Goal: Task Accomplishment & Management: Complete application form

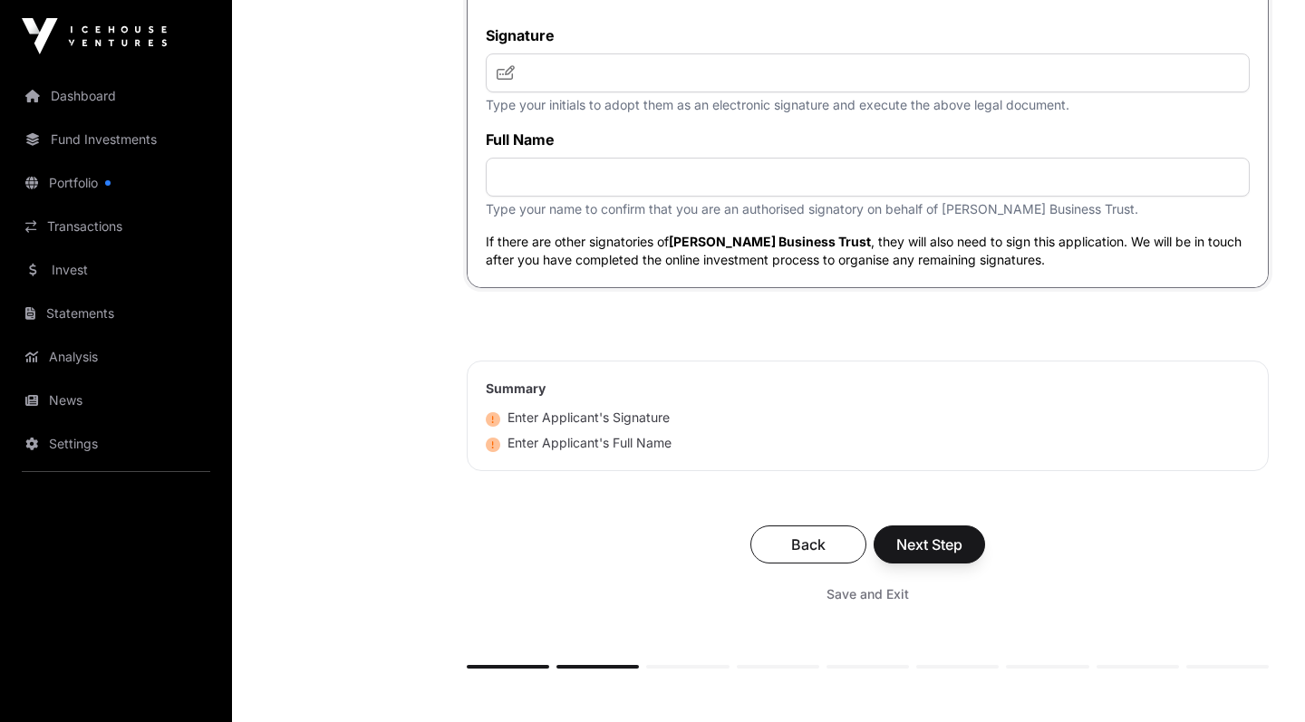
scroll to position [4837, 0]
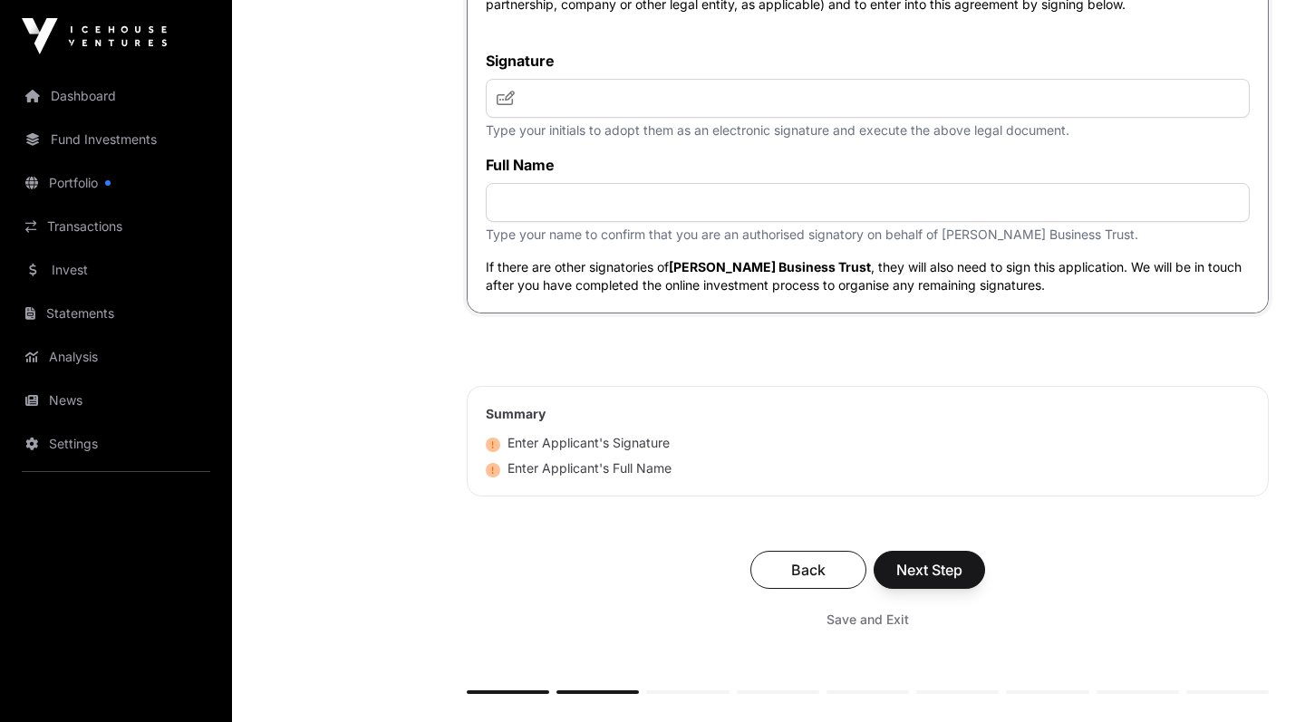
click at [803, 581] on span "Back" at bounding box center [808, 570] width 71 height 22
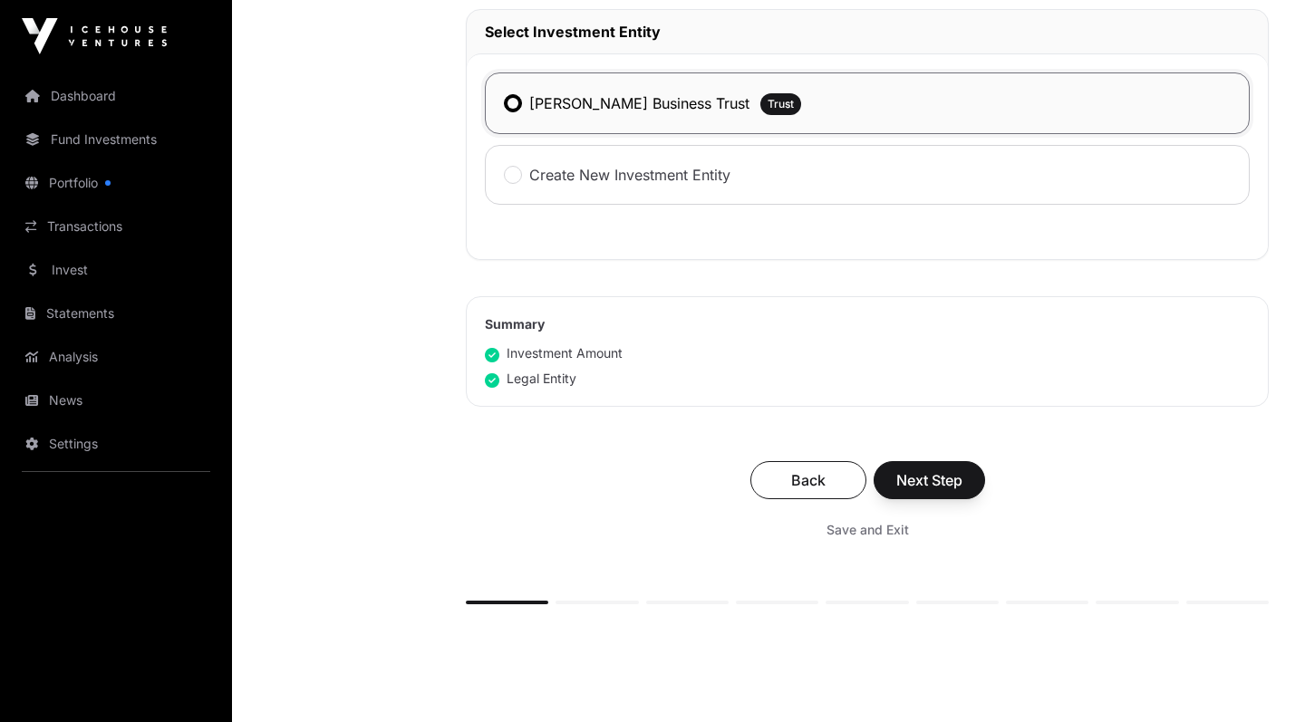
scroll to position [988, 0]
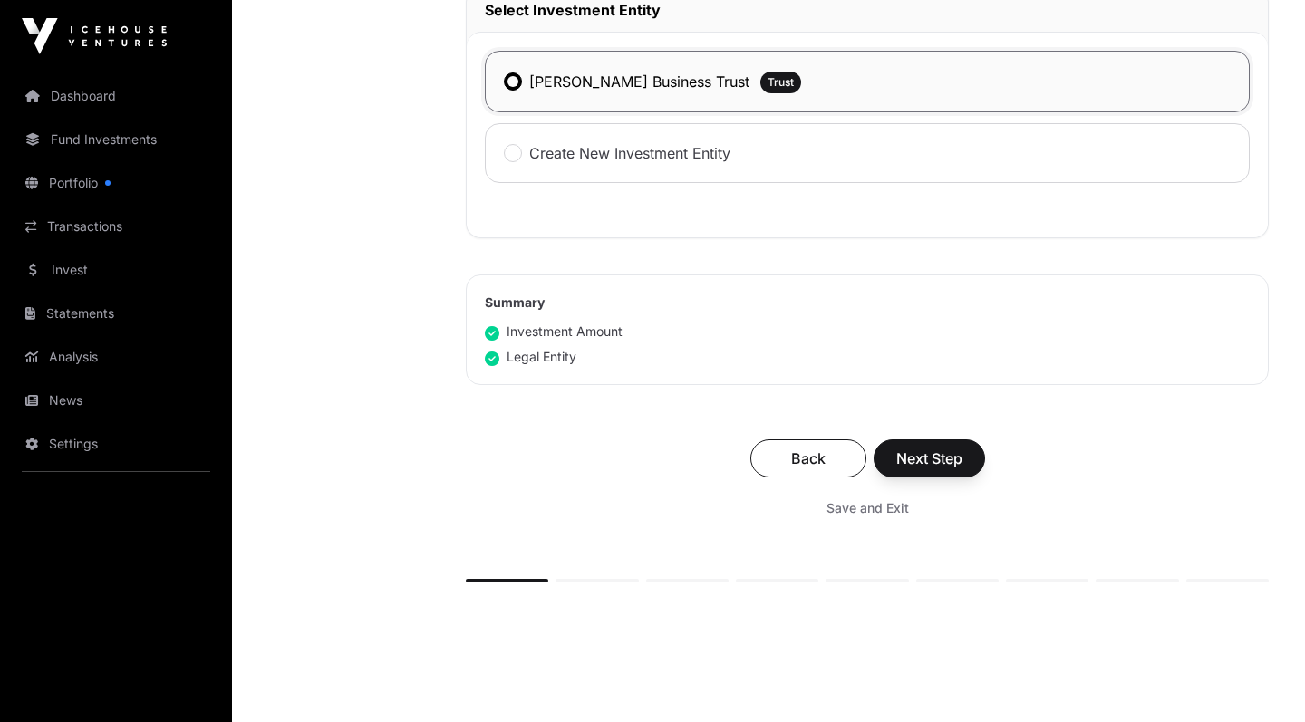
click at [512, 93] on div "[PERSON_NAME] Business Trust" at bounding box center [627, 82] width 246 height 24
click at [916, 453] on span "Next Step" at bounding box center [930, 459] width 66 height 22
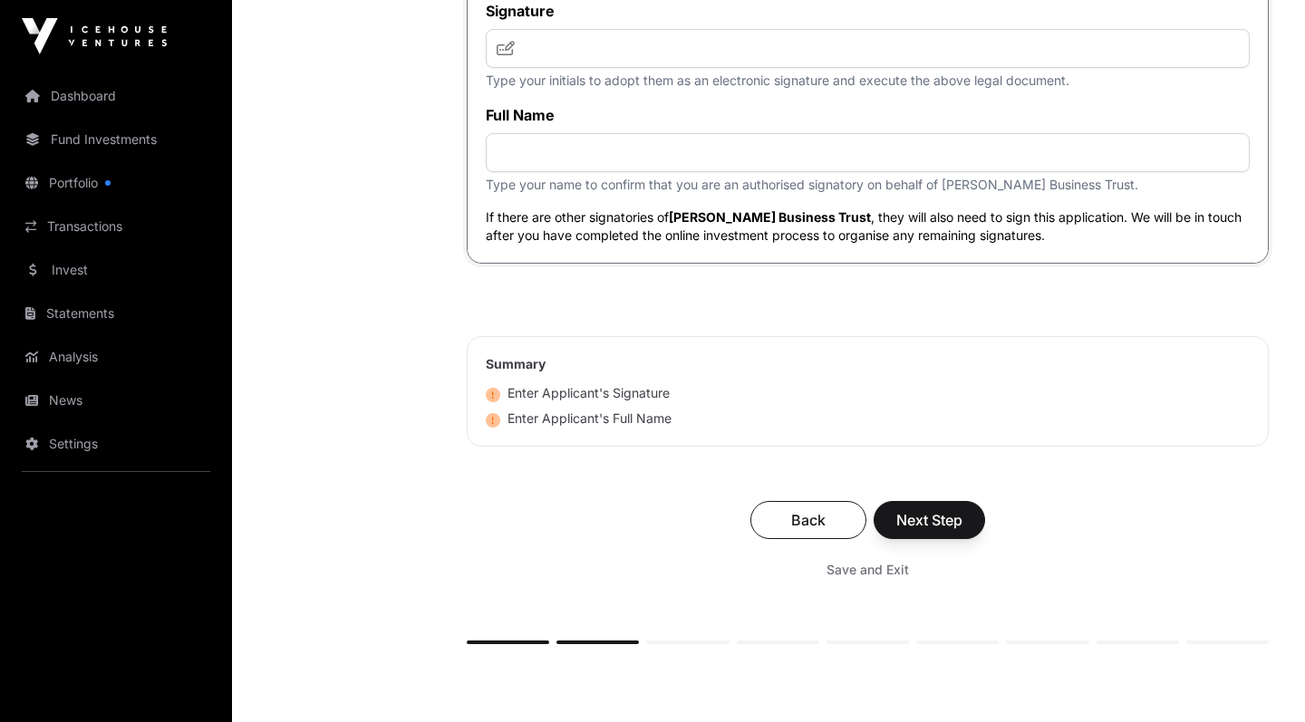
scroll to position [4901, 0]
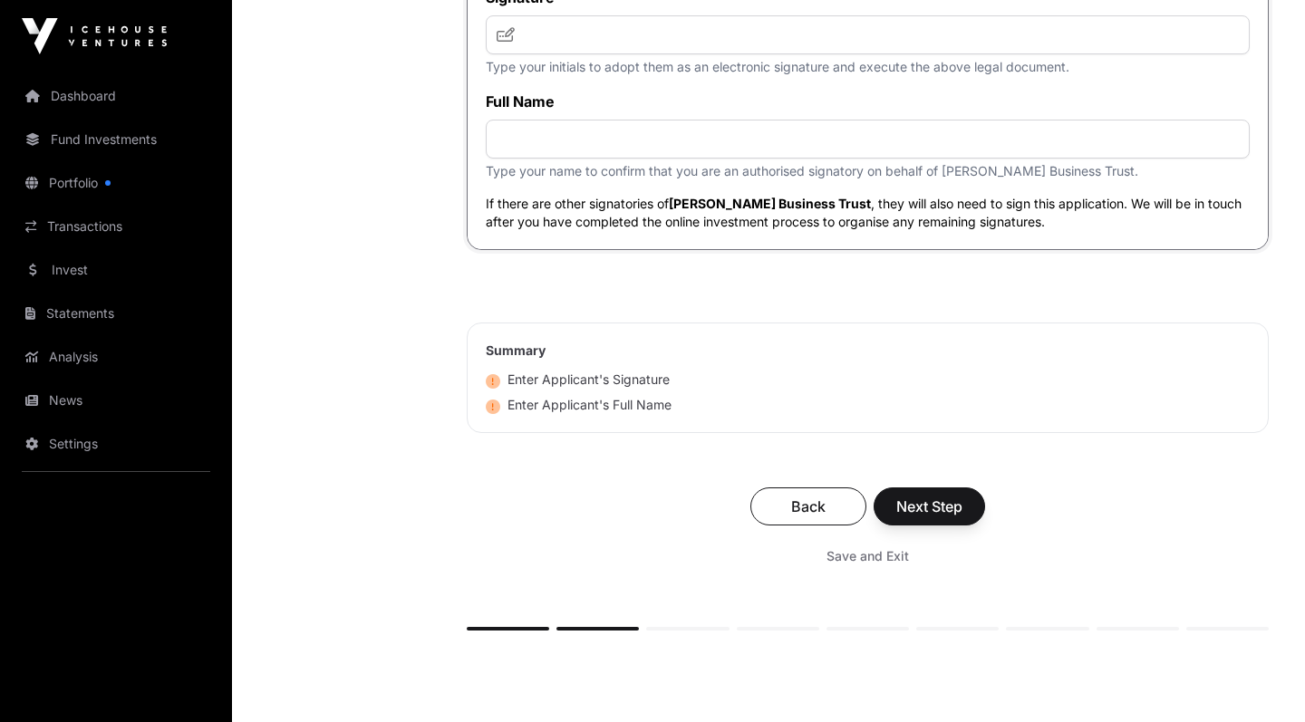
click at [800, 518] on span "Back" at bounding box center [808, 507] width 71 height 22
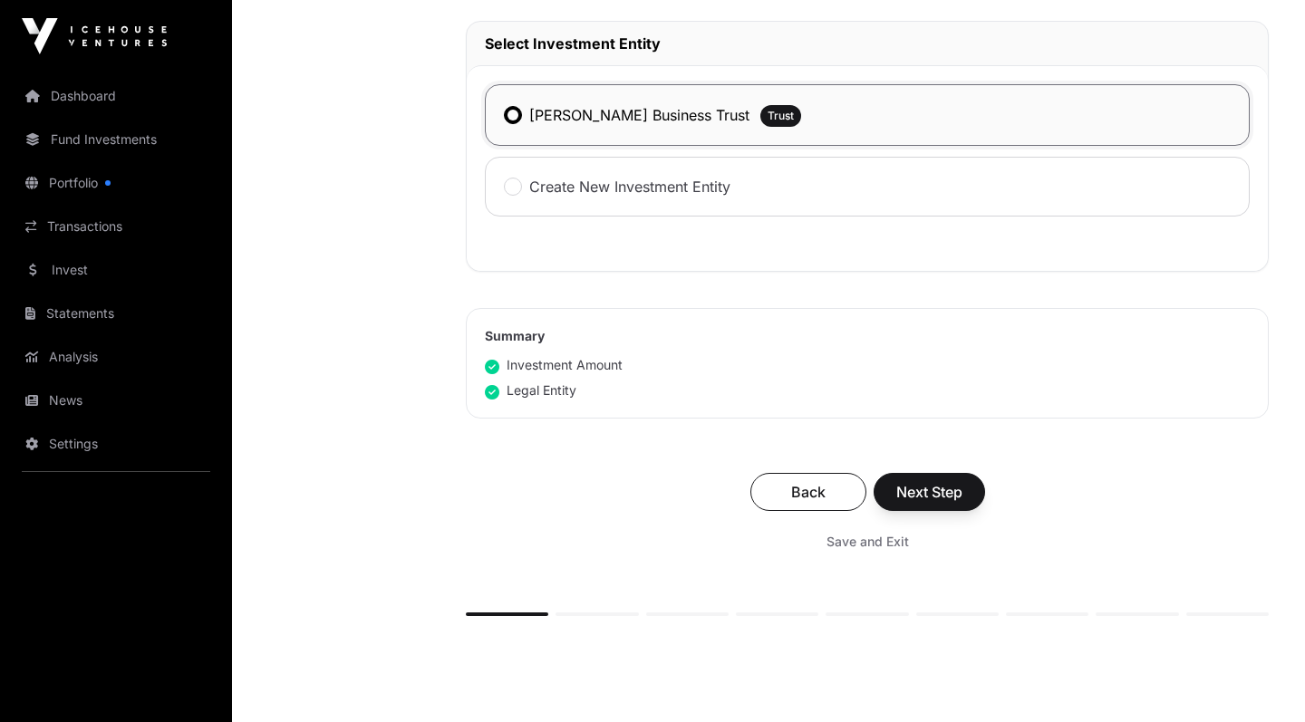
scroll to position [973, 0]
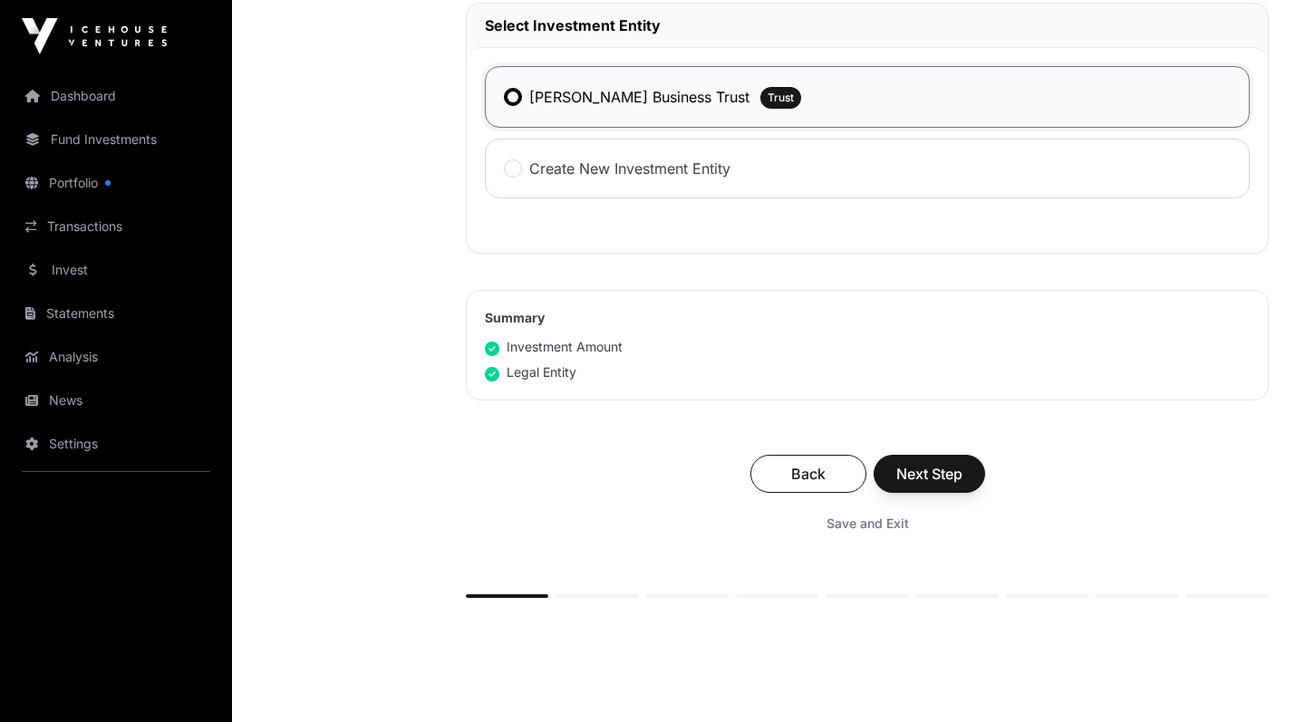
click at [929, 485] on span "Next Step" at bounding box center [930, 474] width 66 height 22
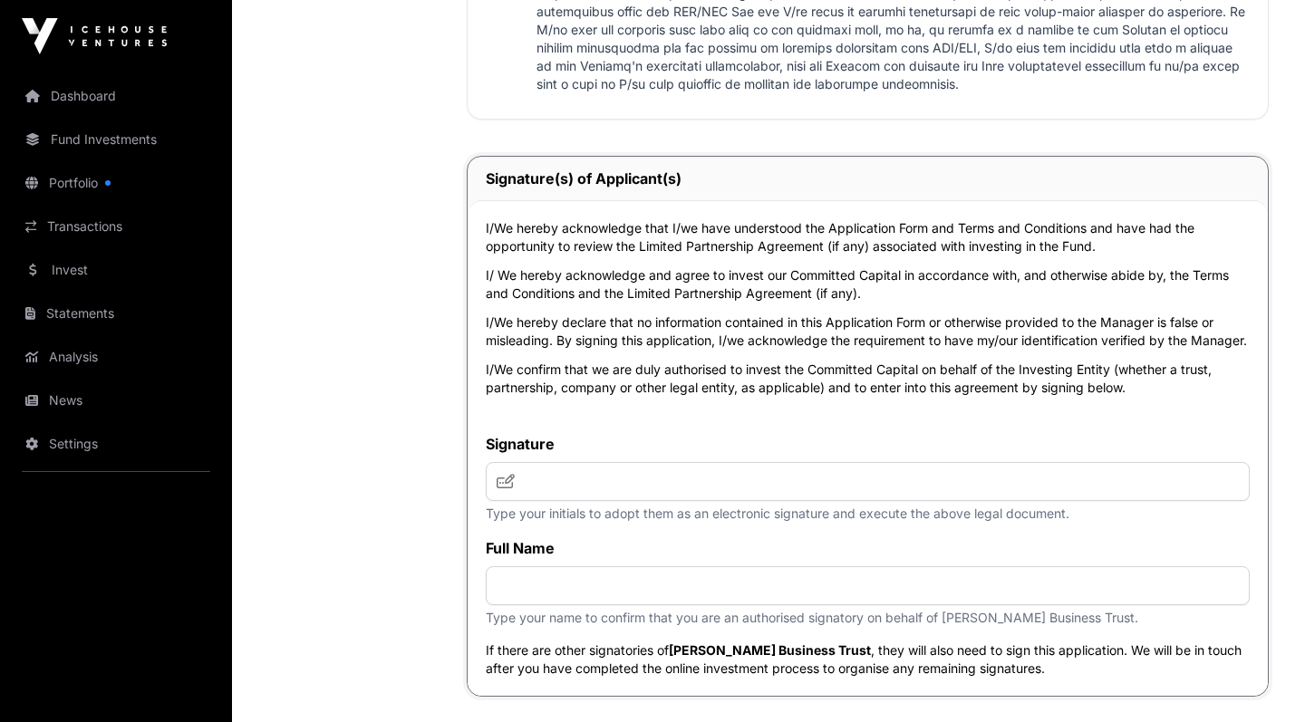
scroll to position [4488, 0]
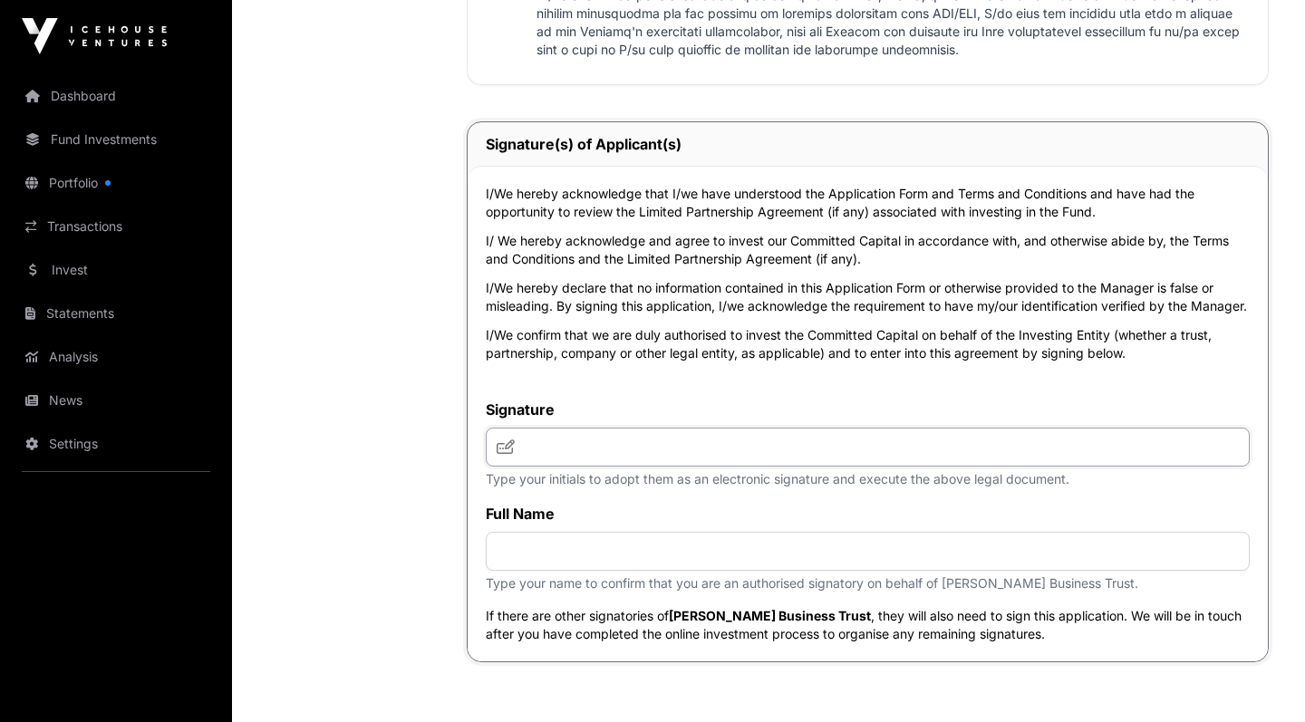
click at [674, 467] on input "text" at bounding box center [868, 447] width 764 height 39
type input "***"
click at [674, 569] on input "text" at bounding box center [868, 551] width 764 height 39
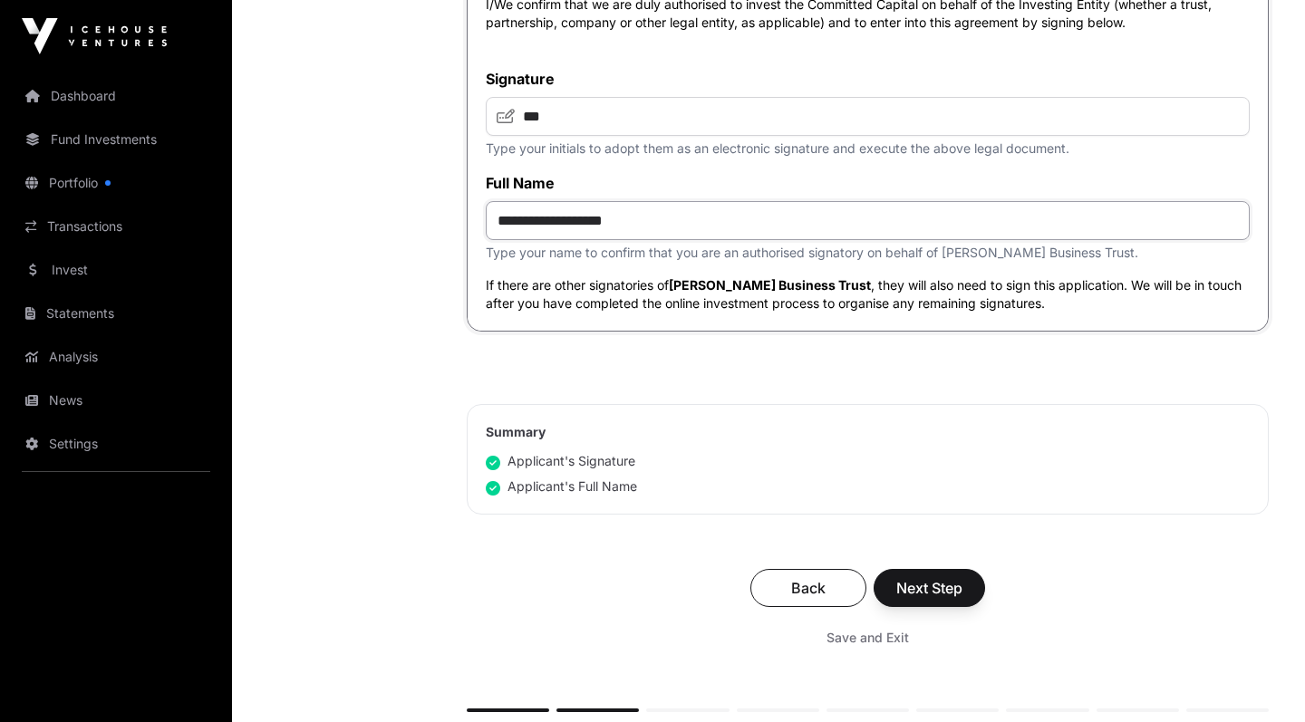
scroll to position [4830, 0]
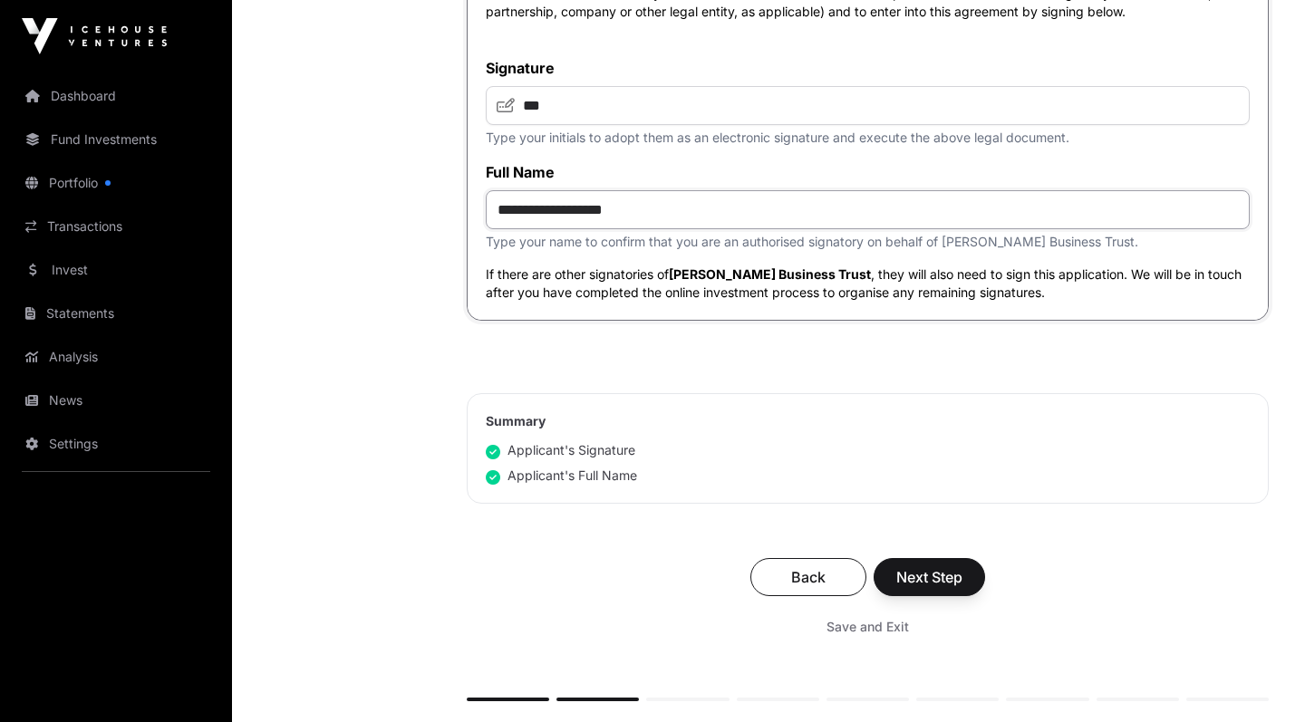
type input "**********"
click at [933, 588] on span "Next Step" at bounding box center [930, 578] width 66 height 22
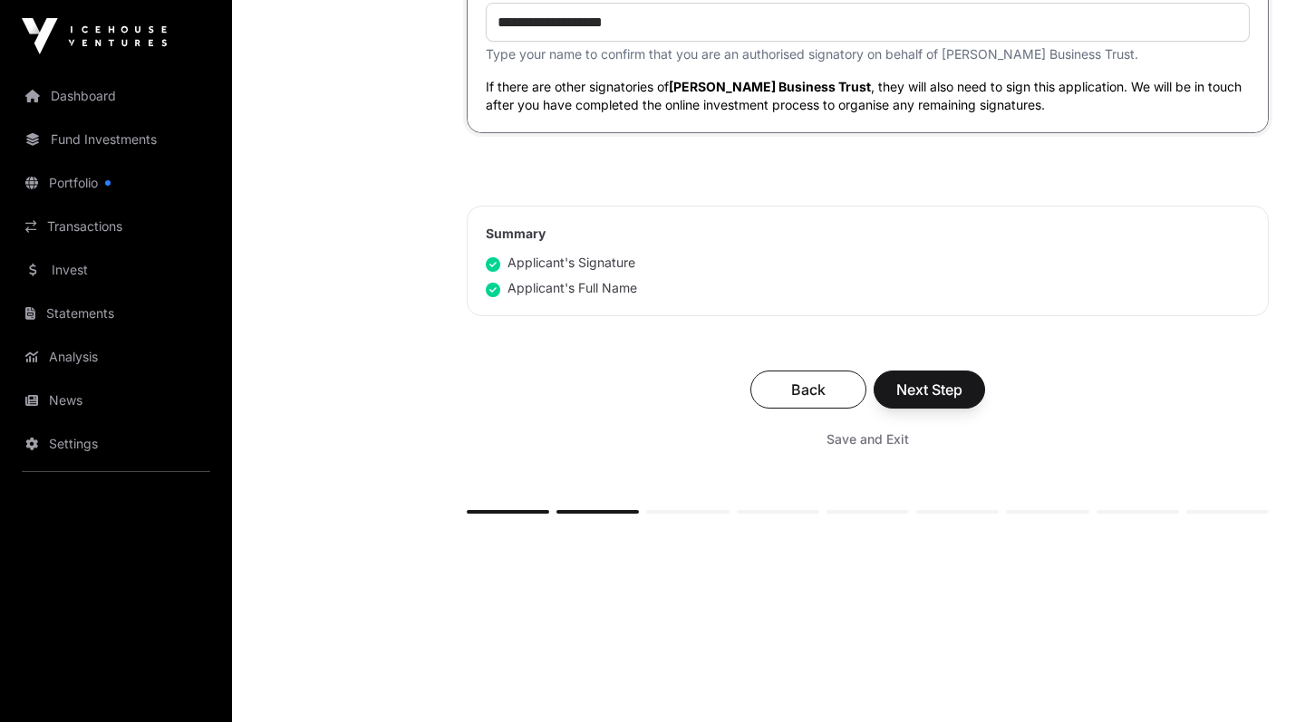
scroll to position [5018, 0]
click at [926, 400] on span "Next Step" at bounding box center [930, 389] width 66 height 22
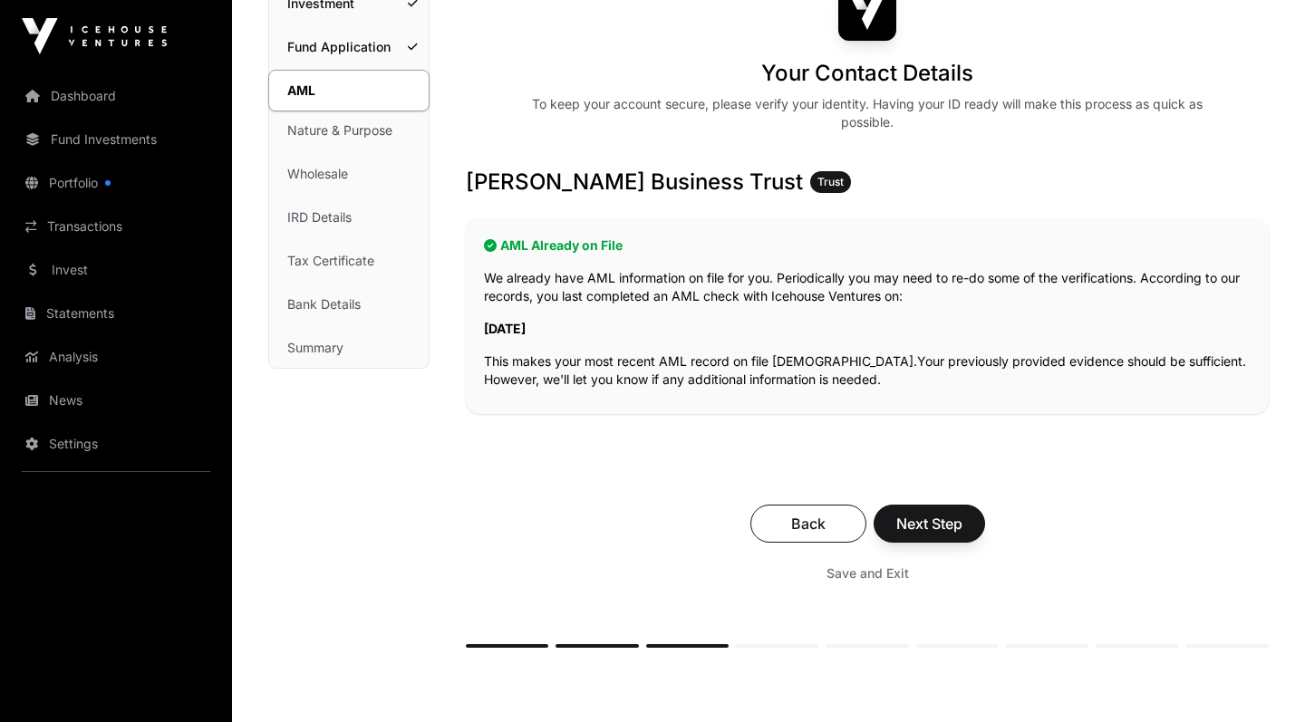
scroll to position [291, 0]
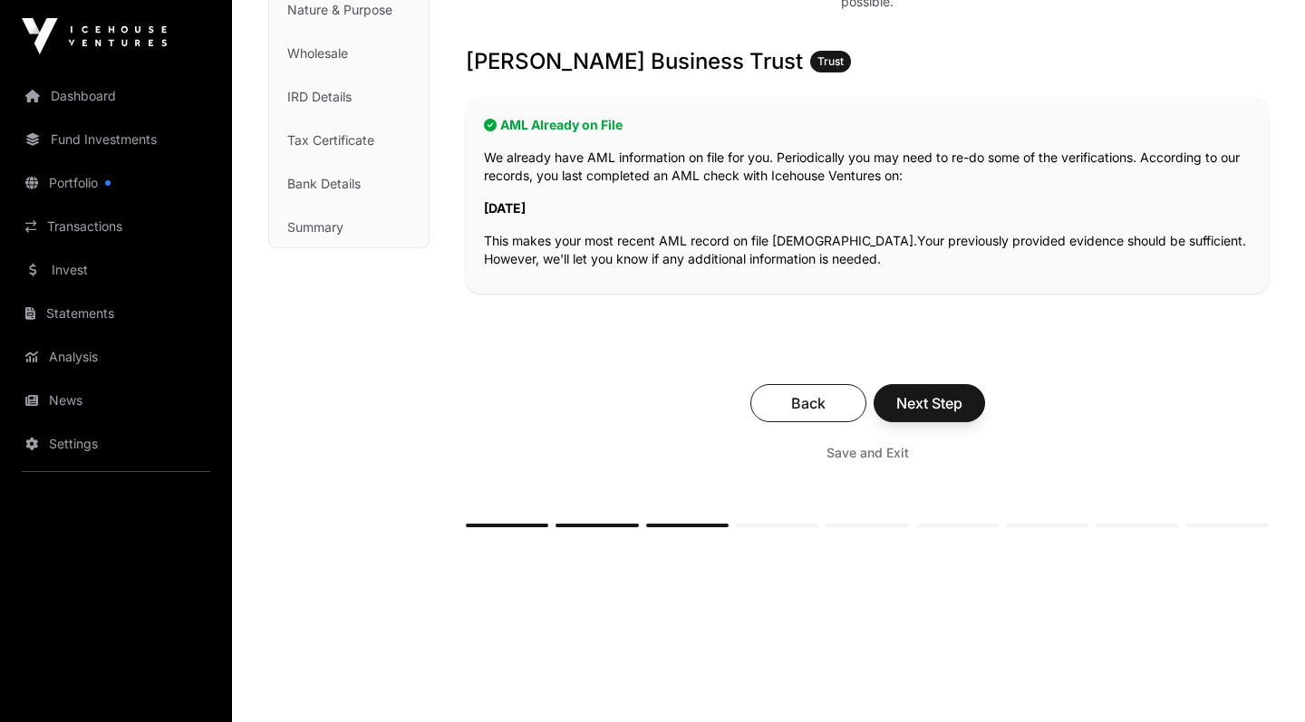
click at [931, 404] on span "Next Step" at bounding box center [930, 404] width 66 height 22
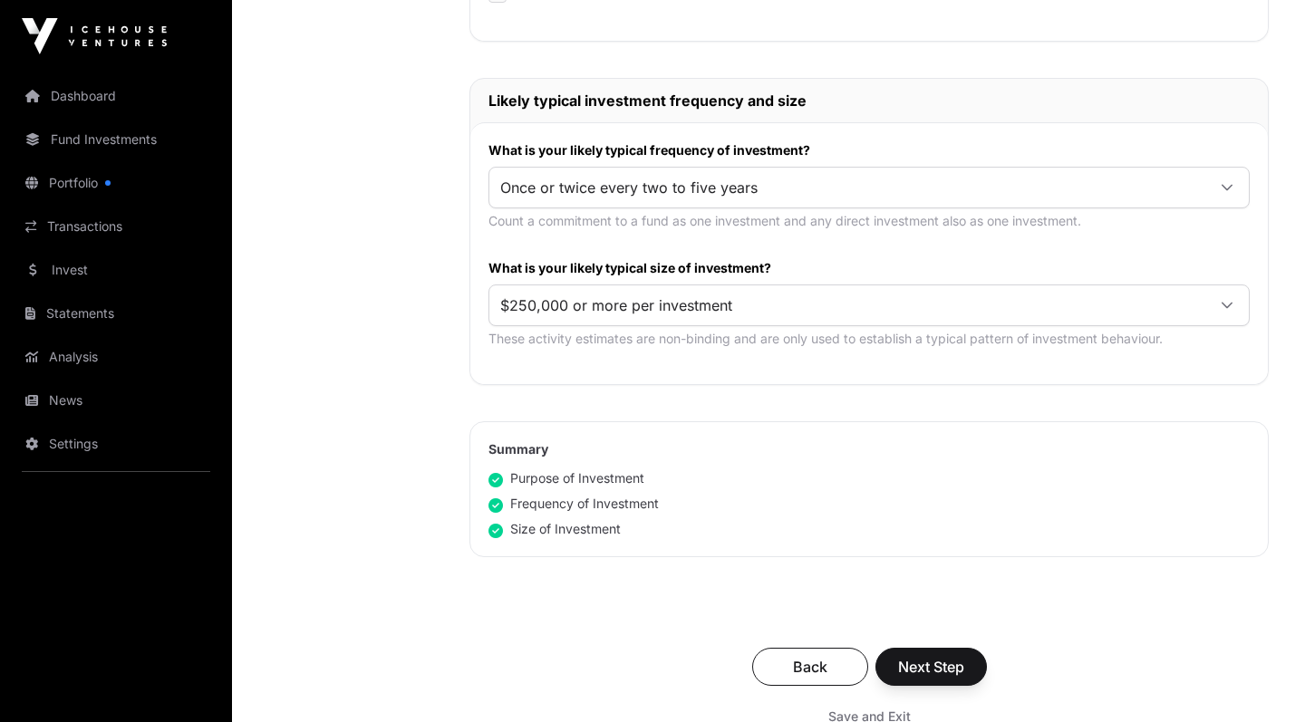
scroll to position [870, 0]
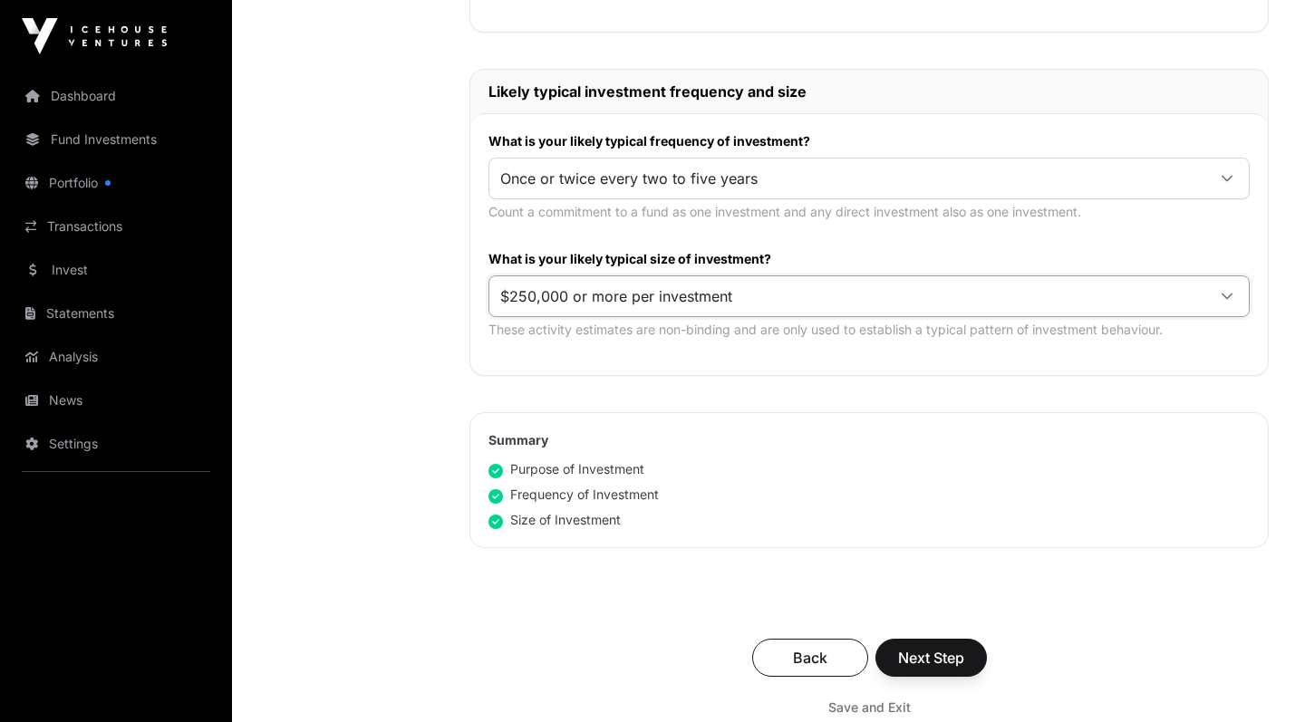
click at [850, 298] on span "$250,000 or more per investment" at bounding box center [848, 296] width 716 height 33
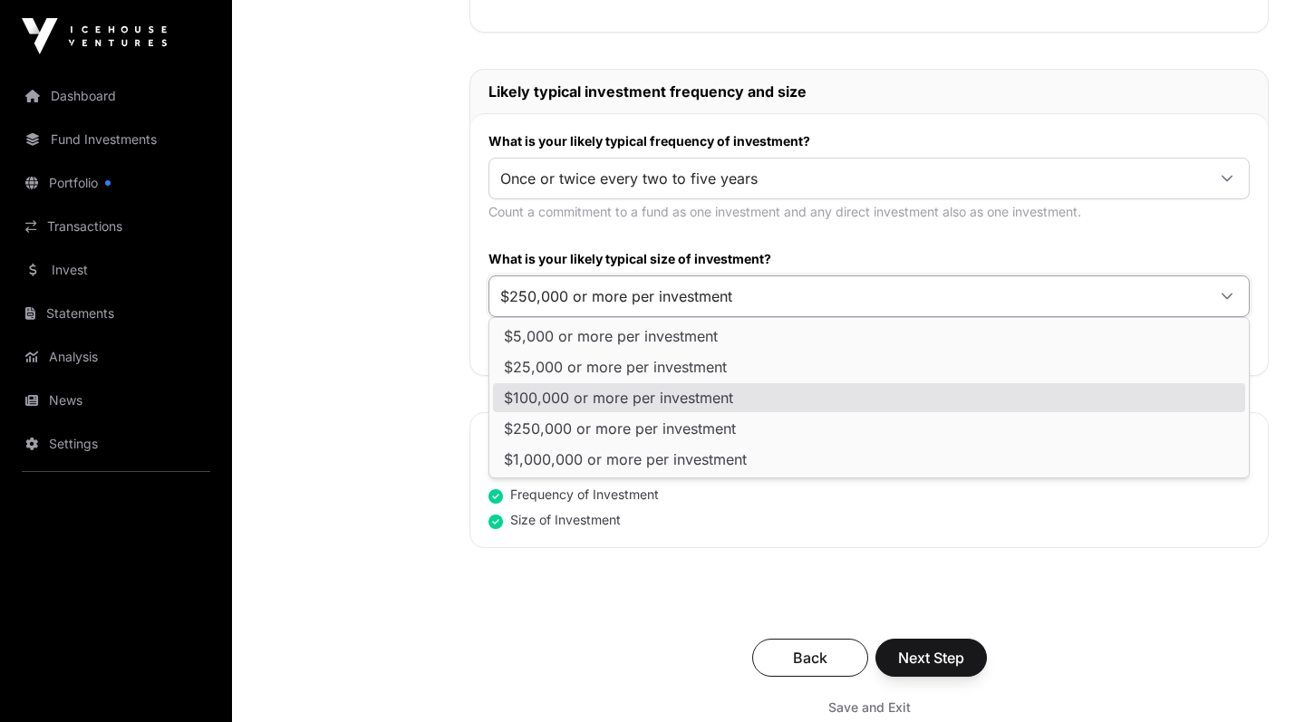
click at [805, 409] on li "$100,000 or more per investment" at bounding box center [869, 397] width 752 height 29
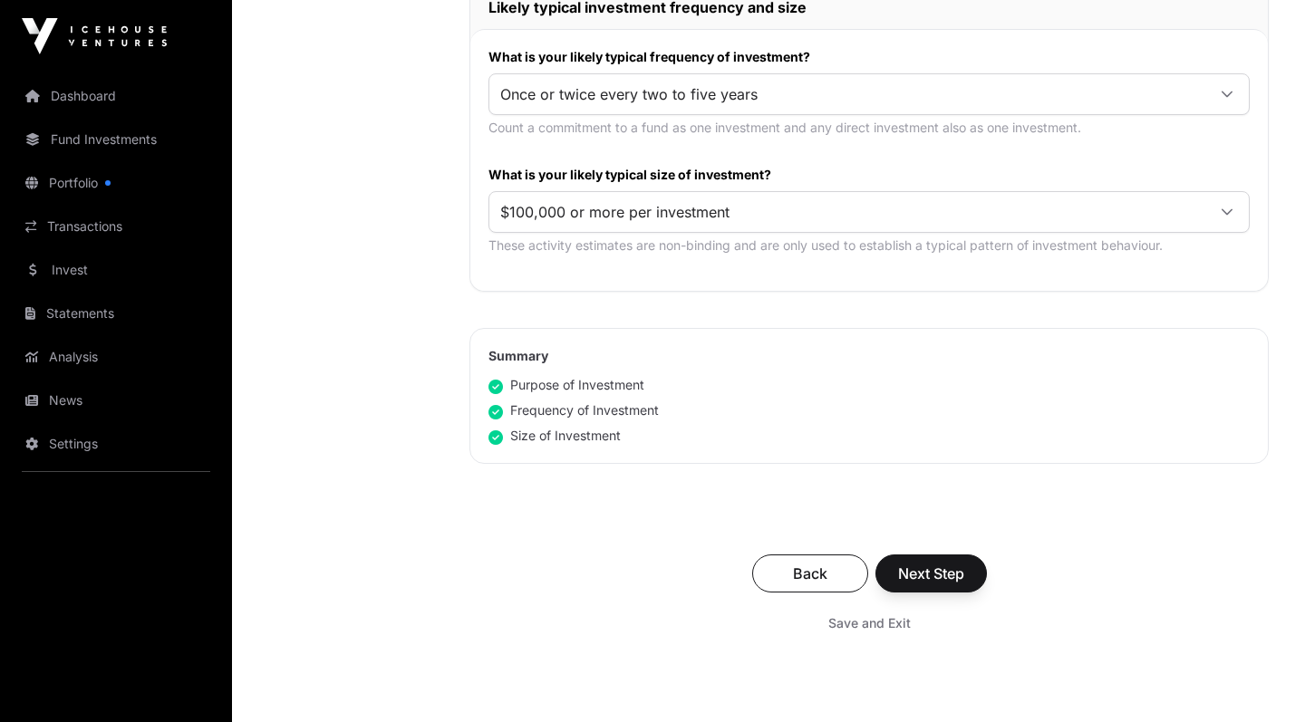
scroll to position [958, 0]
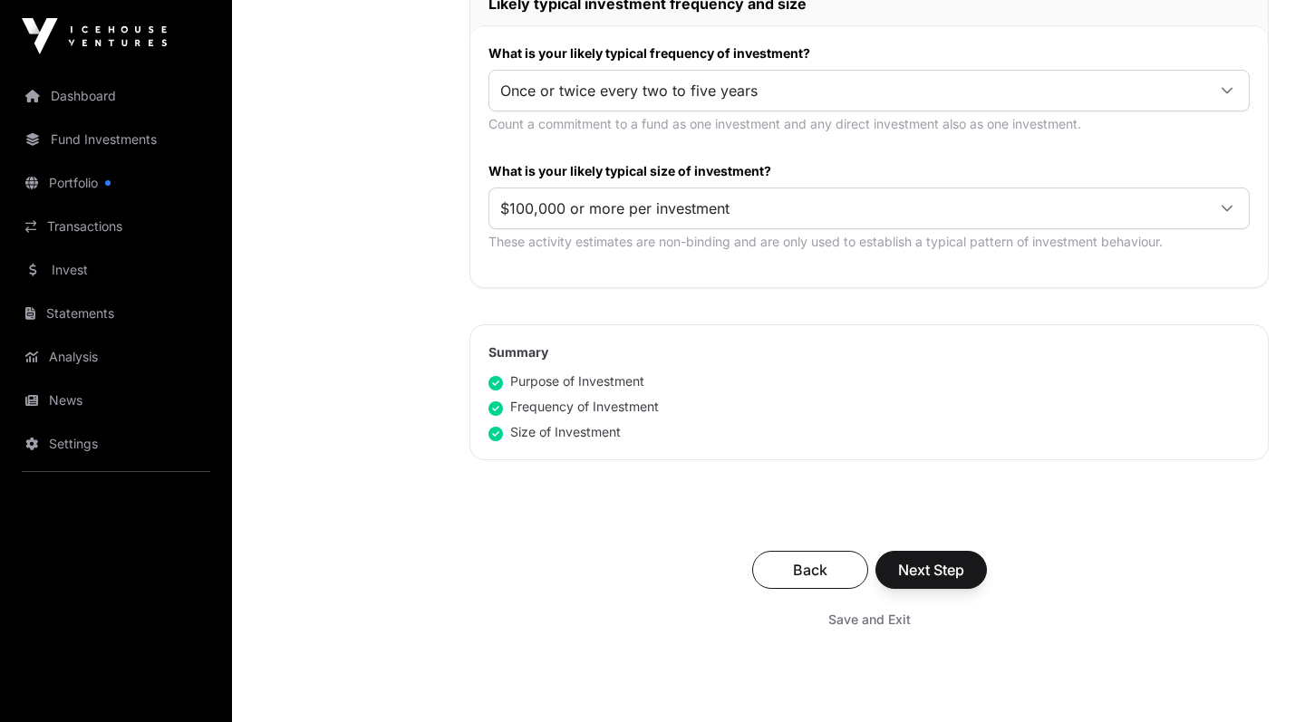
click at [919, 205] on span "$100,000 or more per investment" at bounding box center [848, 208] width 716 height 33
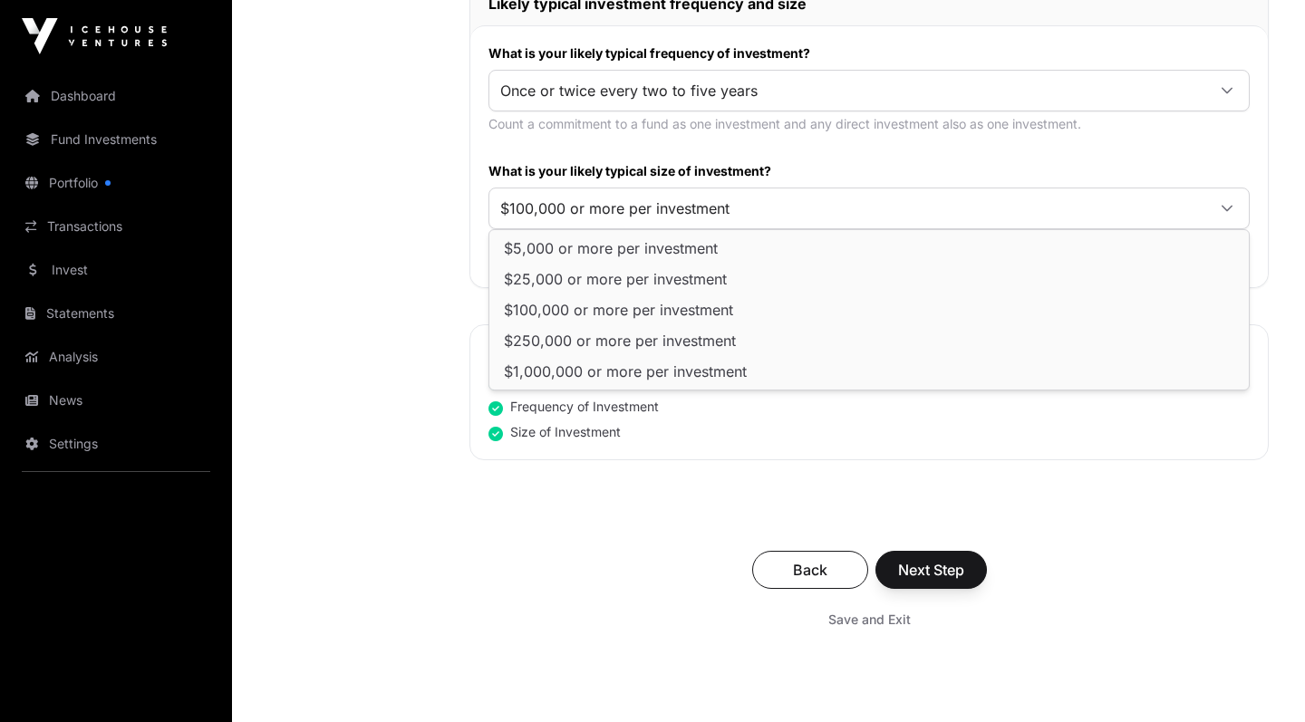
click at [919, 205] on span "$100,000 or more per investment" at bounding box center [848, 208] width 716 height 33
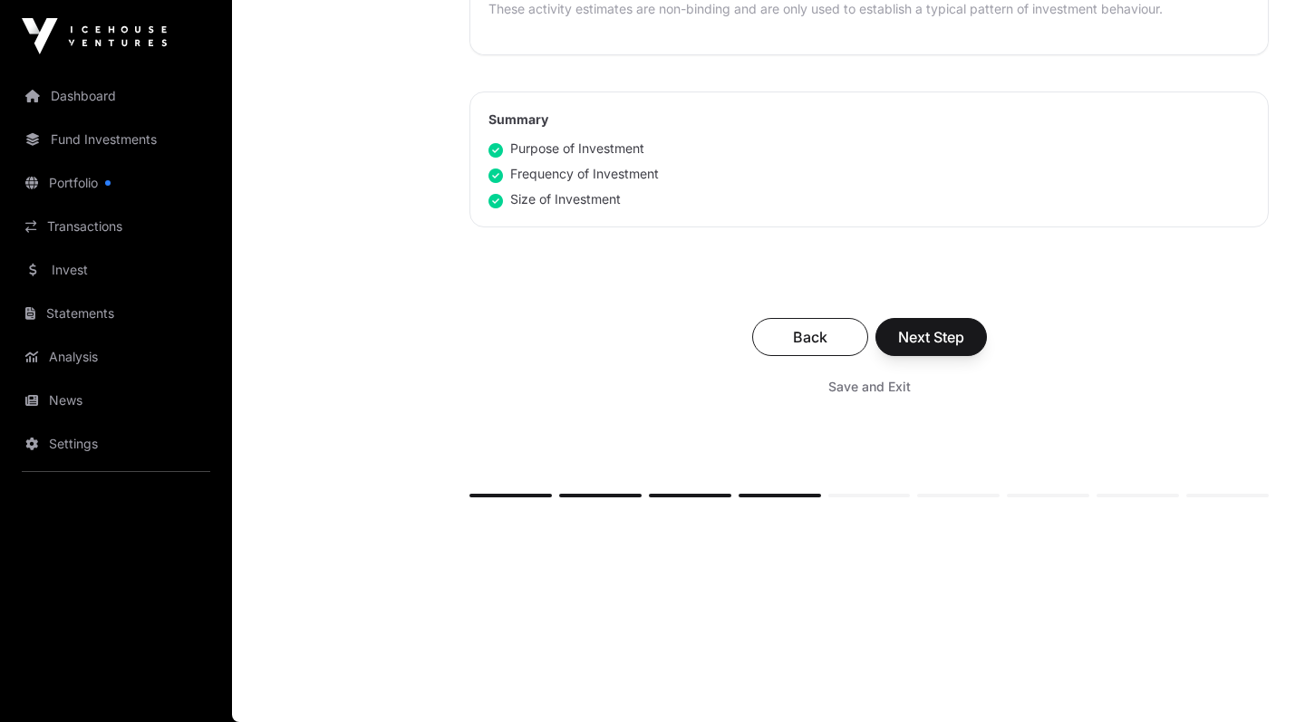
scroll to position [1191, 0]
click at [932, 341] on span "Next Step" at bounding box center [931, 337] width 66 height 22
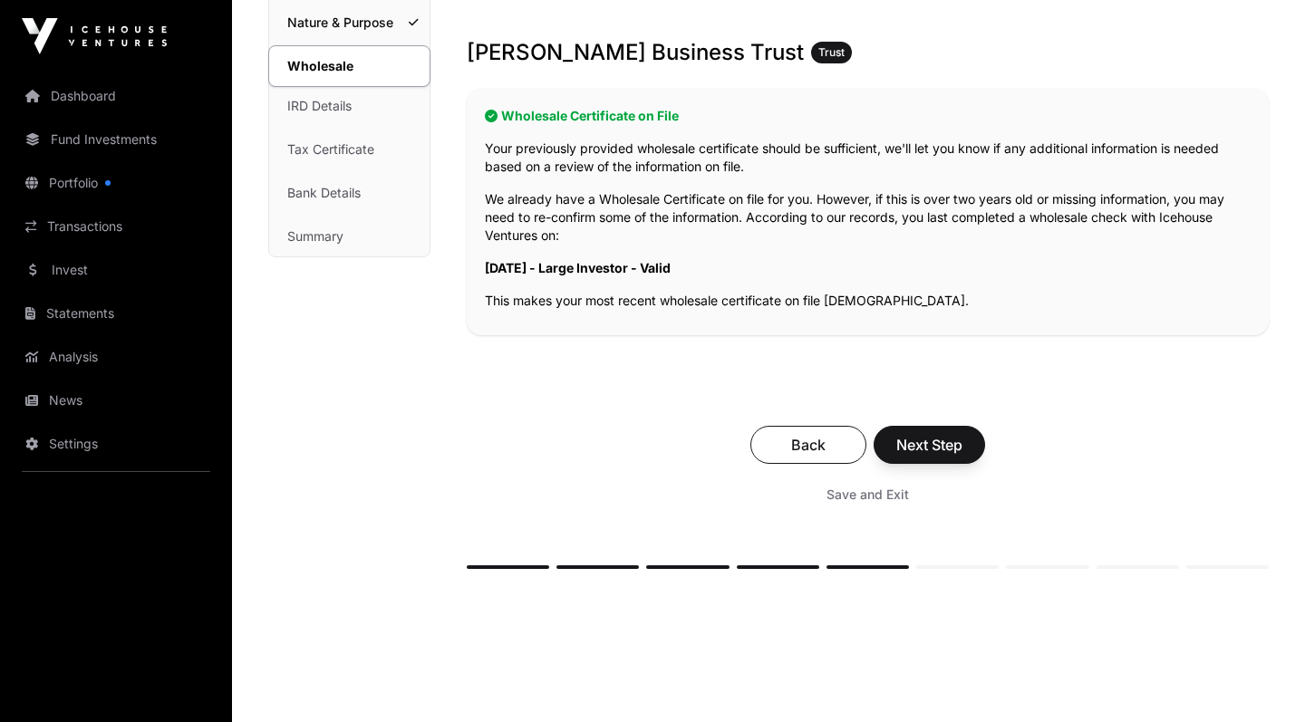
scroll to position [298, 0]
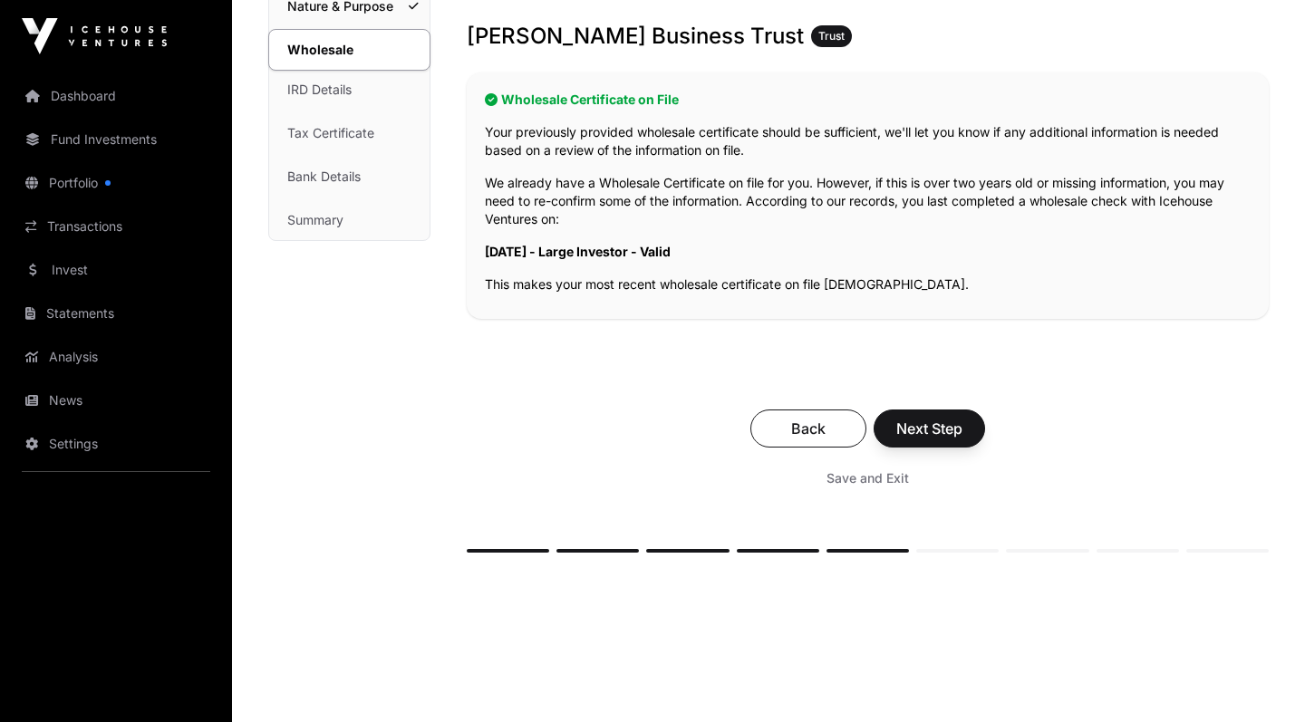
click at [928, 426] on span "Next Step" at bounding box center [930, 429] width 66 height 22
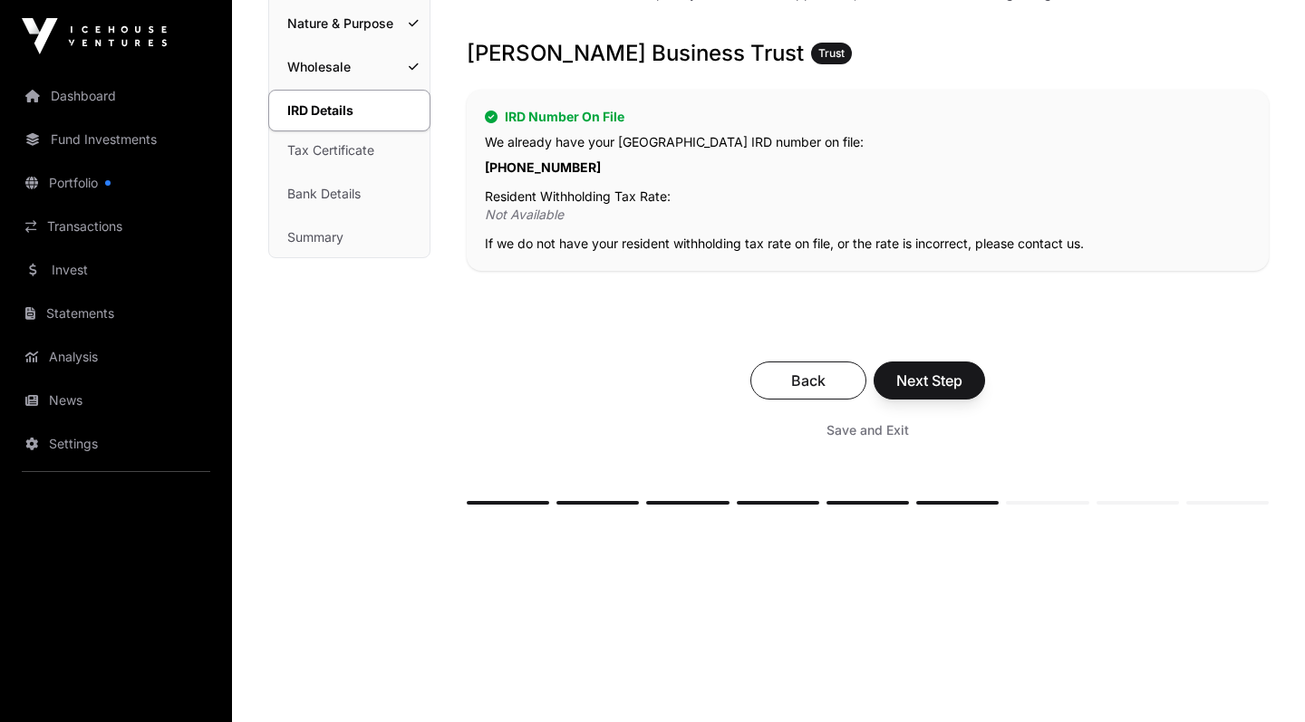
scroll to position [282, 0]
click at [940, 385] on span "Next Step" at bounding box center [930, 380] width 66 height 22
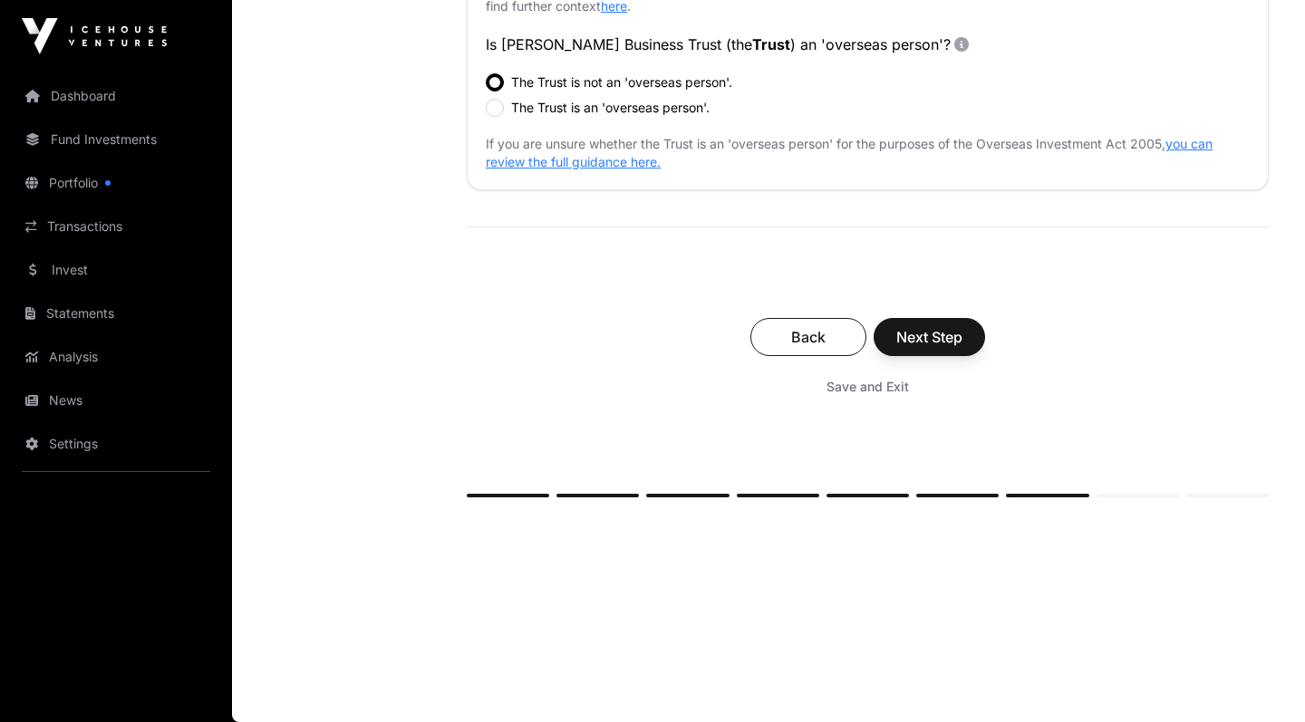
scroll to position [676, 0]
click at [935, 340] on span "Next Step" at bounding box center [930, 337] width 66 height 22
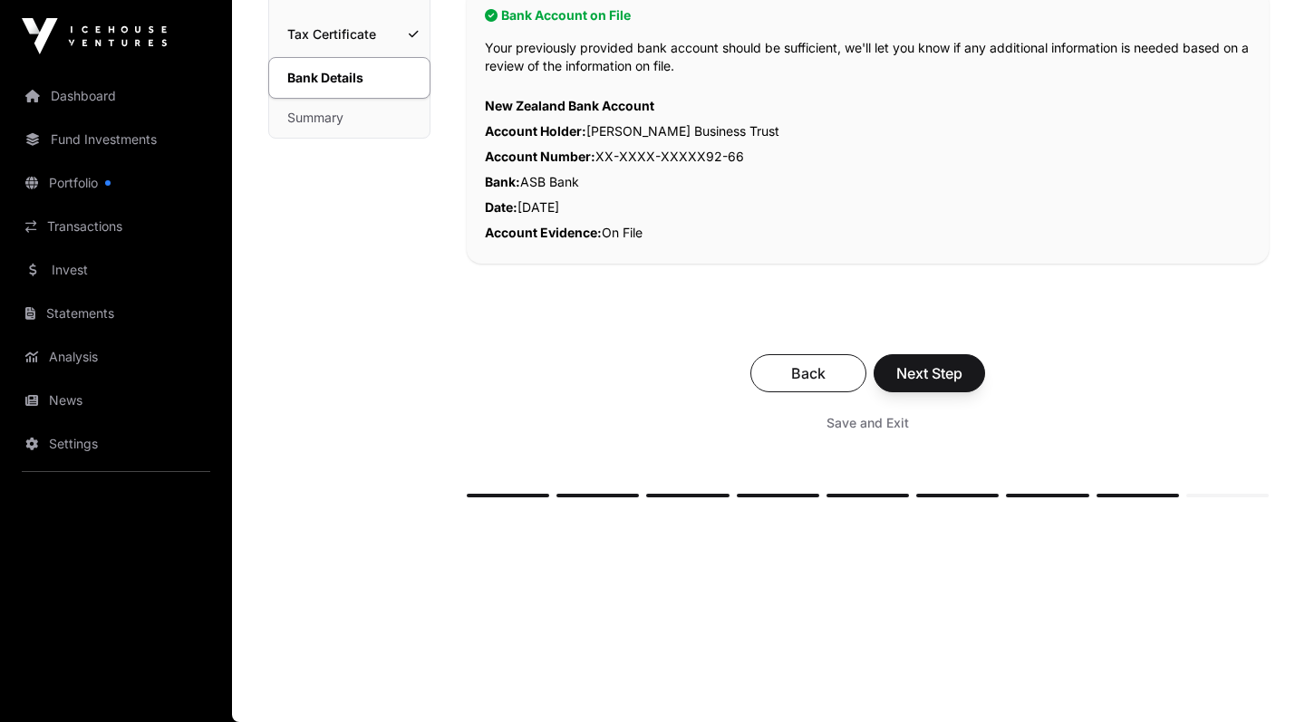
scroll to position [401, 0]
click at [947, 373] on span "Next Step" at bounding box center [930, 374] width 66 height 22
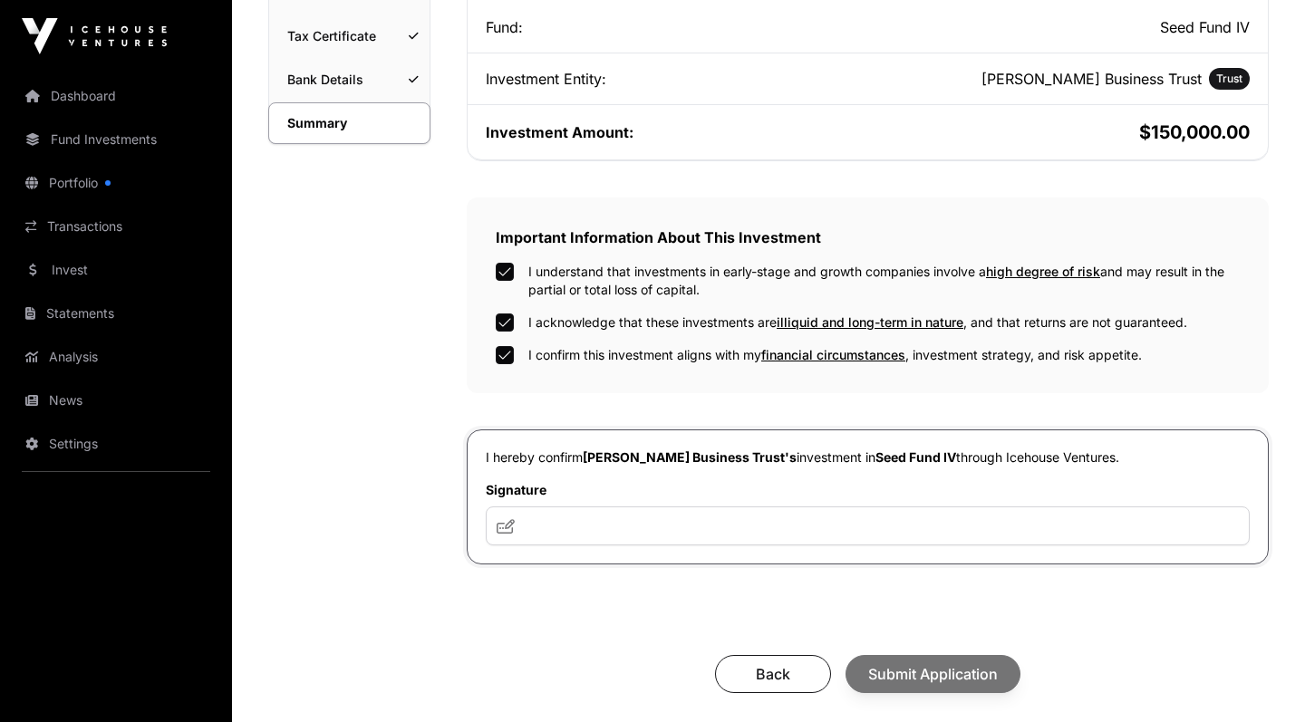
scroll to position [402, 0]
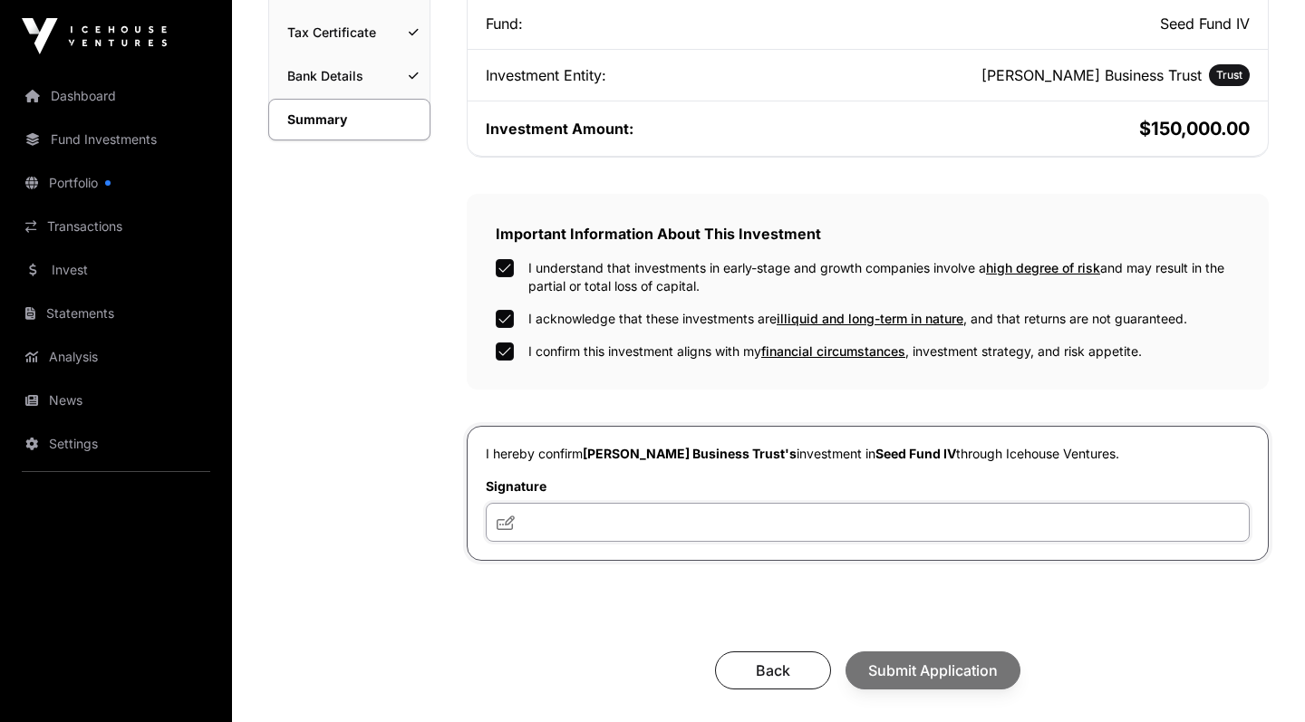
click at [556, 520] on input "text" at bounding box center [868, 522] width 764 height 39
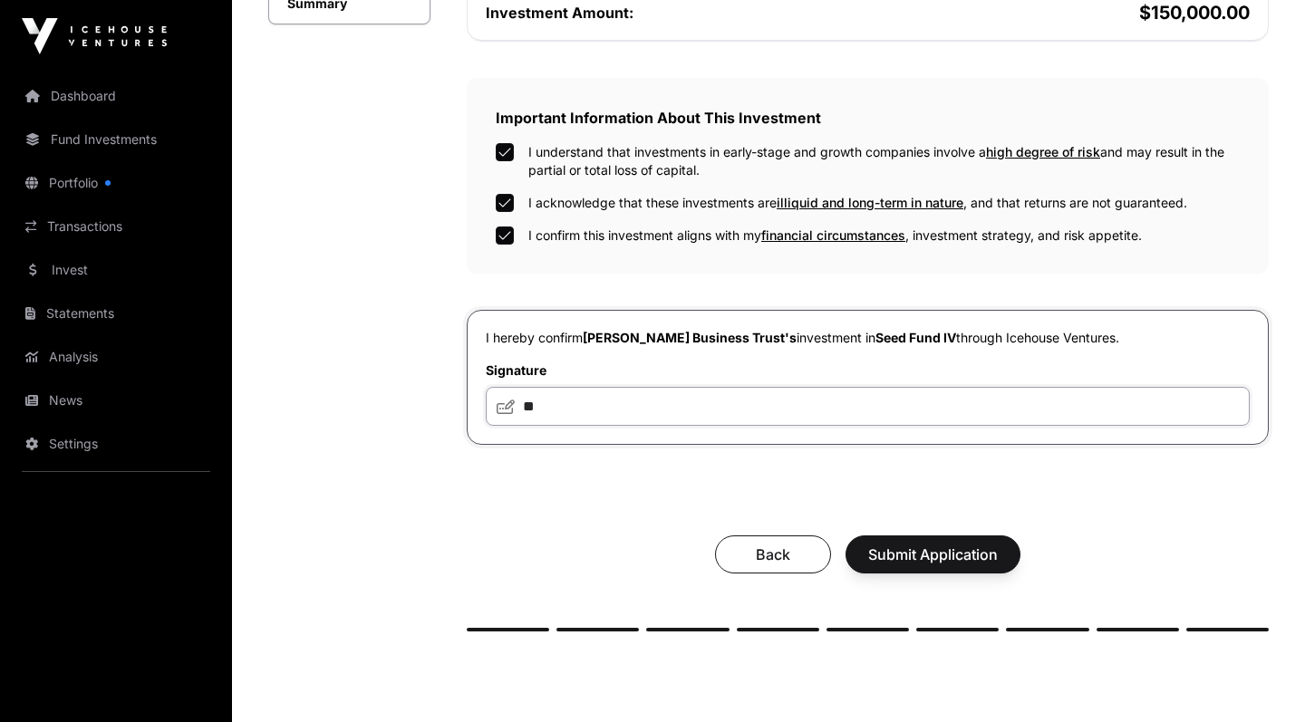
scroll to position [521, 0]
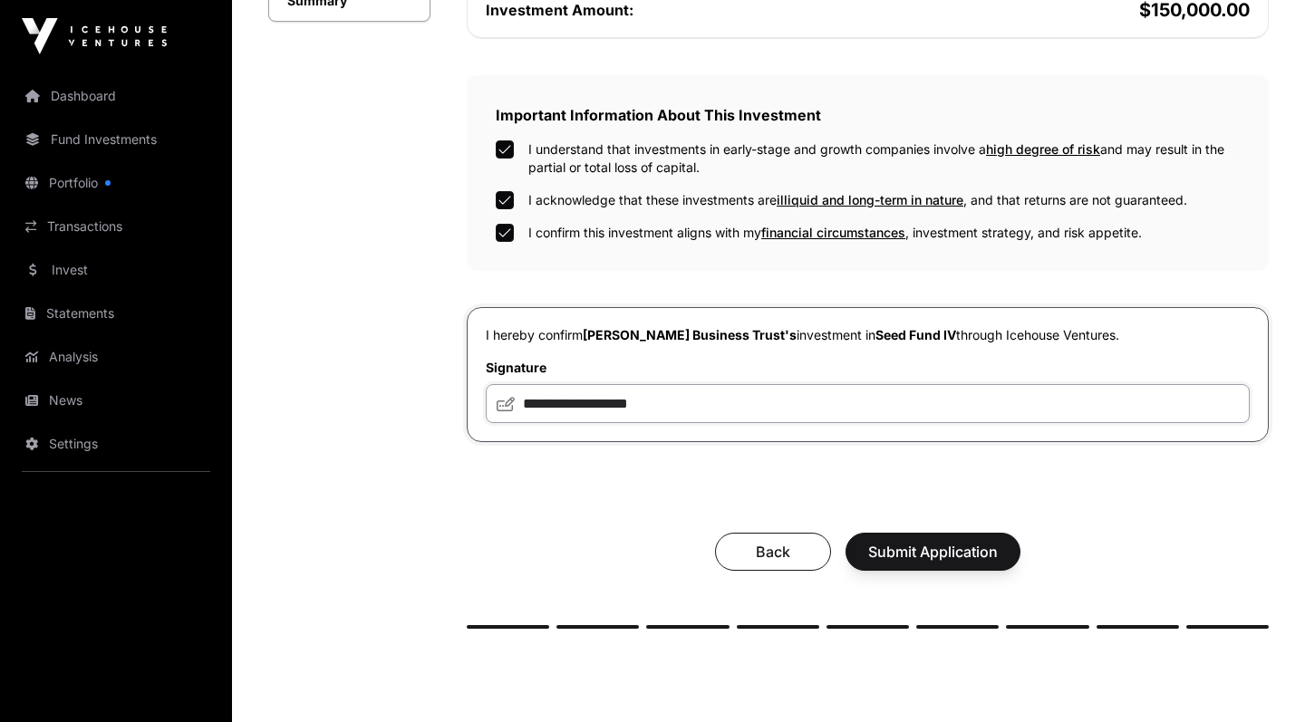
type input "**********"
click at [589, 519] on div "Back Submit Application" at bounding box center [868, 552] width 802 height 74
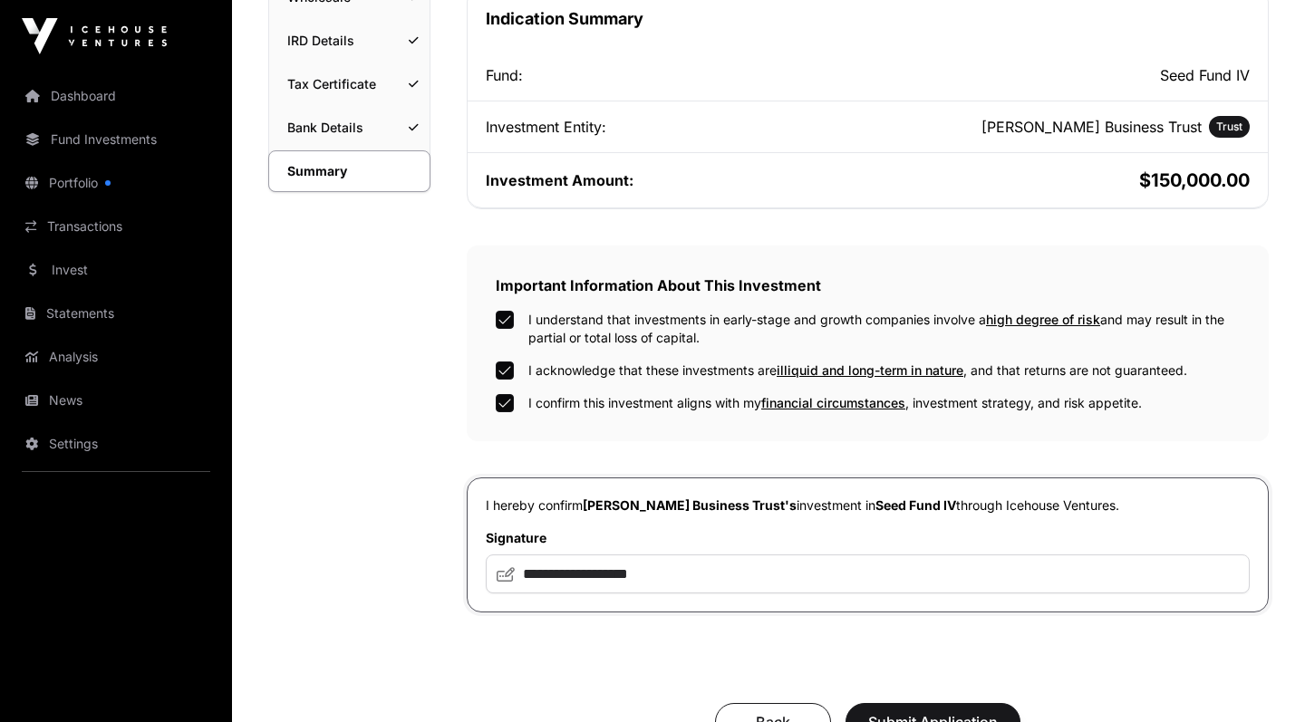
scroll to position [422, 0]
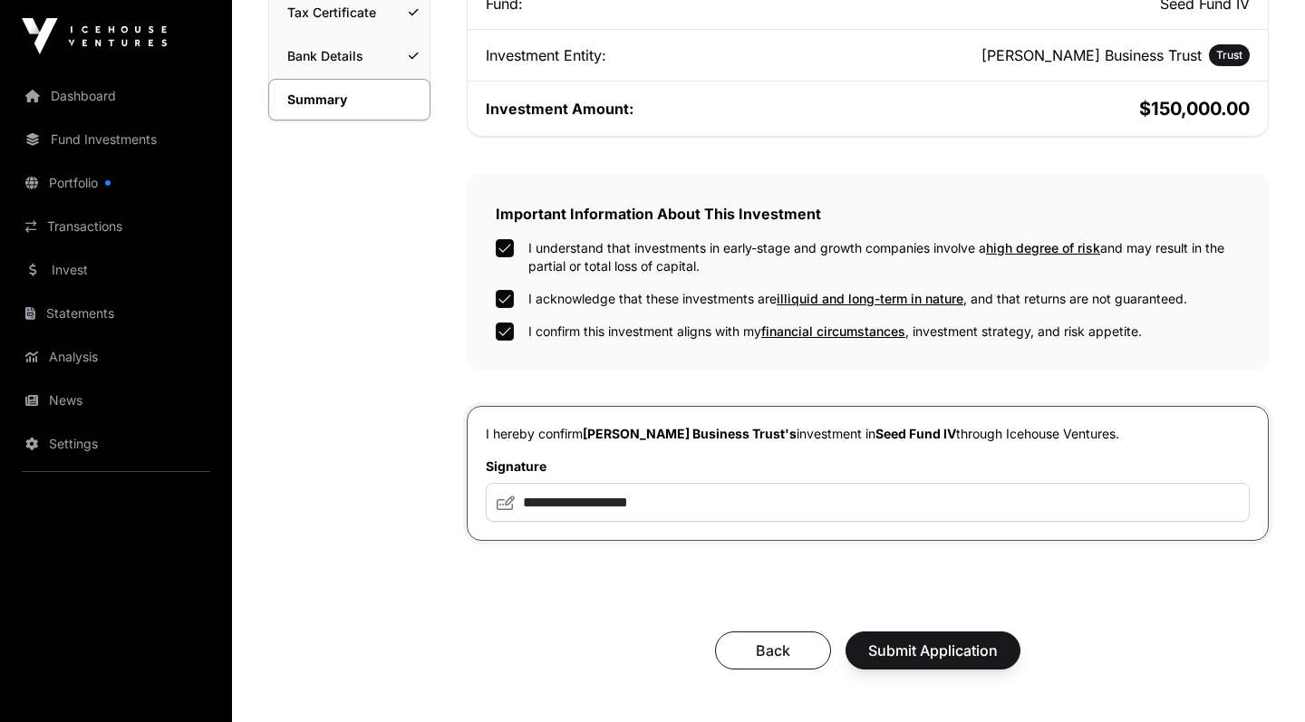
click at [507, 506] on icon at bounding box center [506, 503] width 18 height 15
drag, startPoint x: 683, startPoint y: 509, endPoint x: 501, endPoint y: 508, distance: 181.3
click at [501, 508] on div "**********" at bounding box center [868, 502] width 764 height 39
click at [508, 510] on icon at bounding box center [506, 503] width 18 height 15
click at [508, 502] on icon at bounding box center [506, 503] width 18 height 15
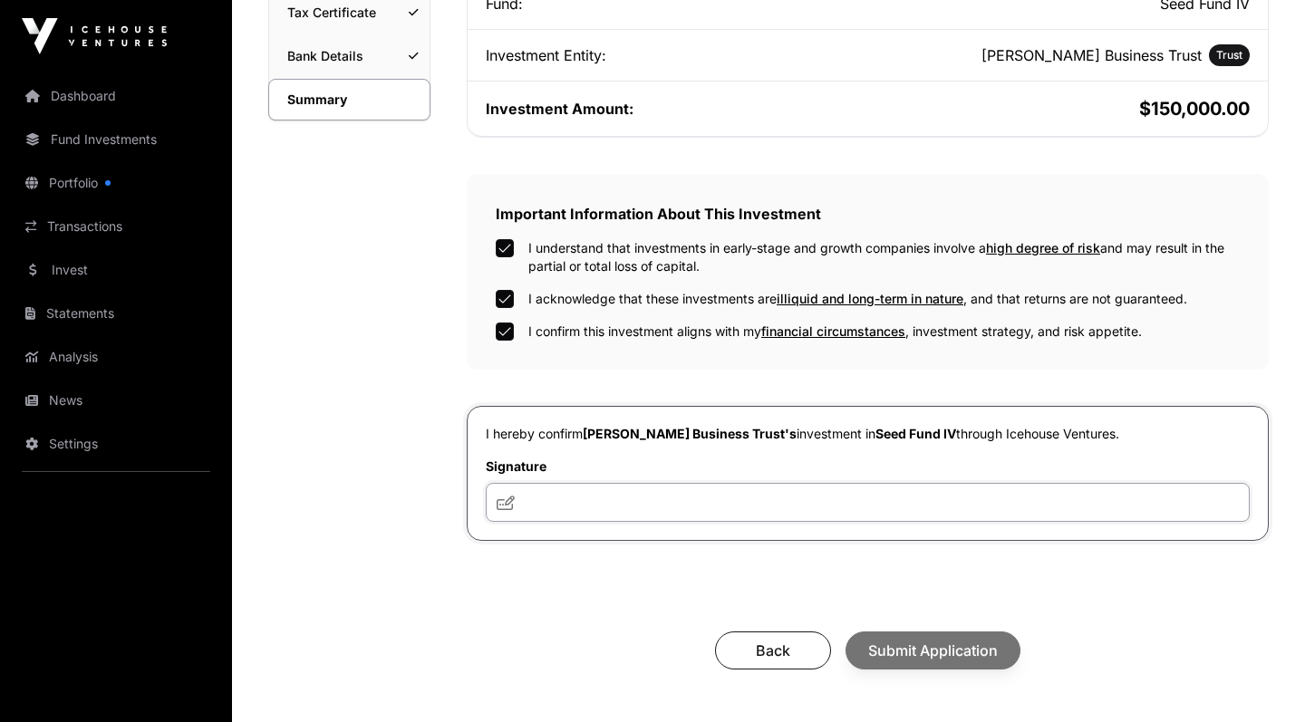
click at [519, 501] on input "text" at bounding box center [868, 502] width 764 height 39
paste input "**********"
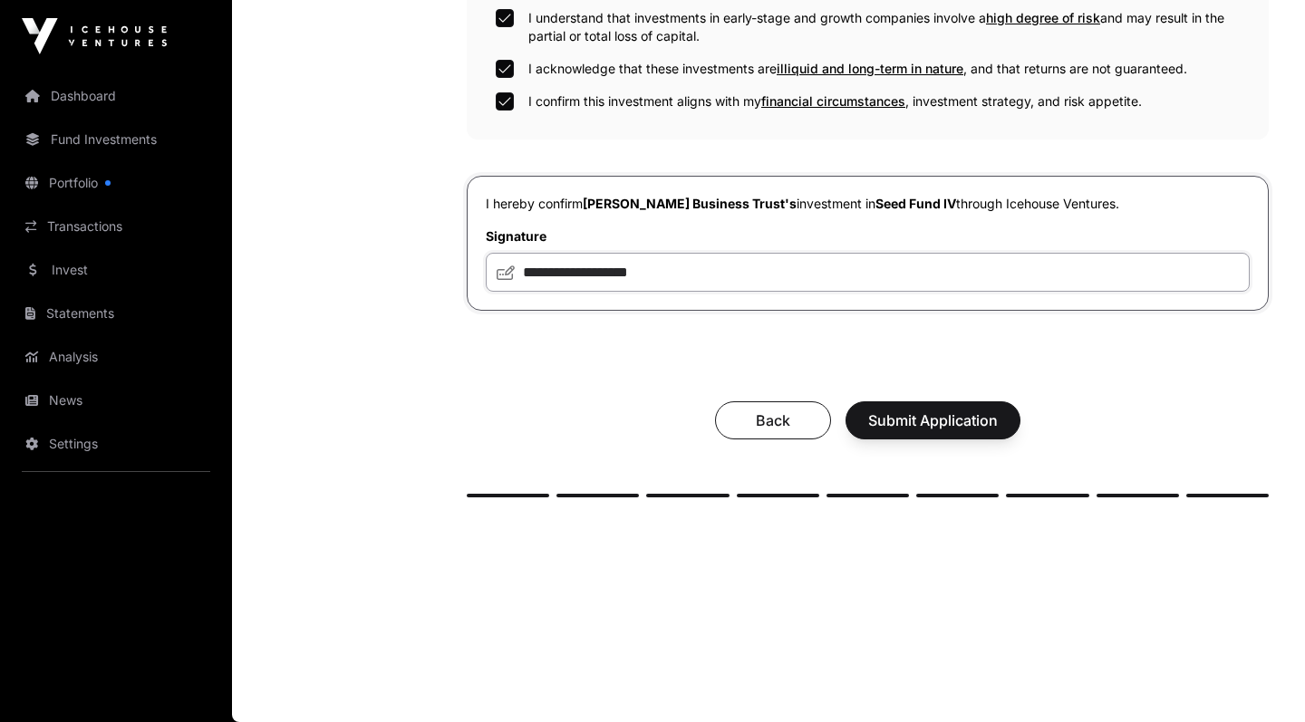
scroll to position [655, 0]
type input "**********"
click at [921, 422] on span "Submit Application" at bounding box center [933, 421] width 130 height 22
